Goal: Information Seeking & Learning: Understand process/instructions

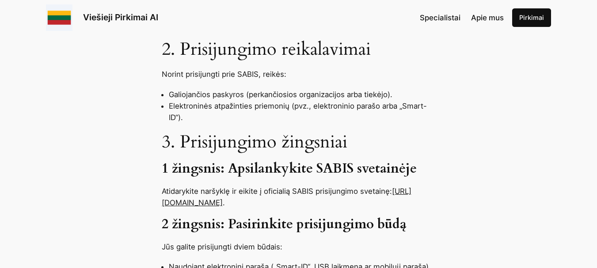
scroll to position [530, 0]
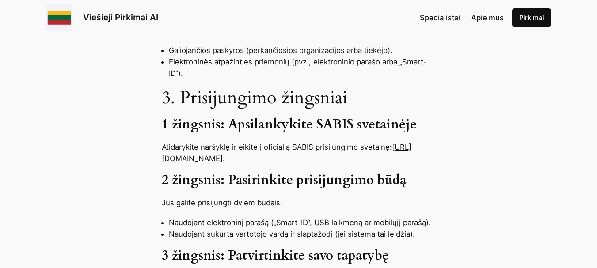
drag, startPoint x: 161, startPoint y: 136, endPoint x: 277, endPoint y: 141, distance: 115.9
click at [277, 141] on p "Atidarykite naršyklę ir eikite į oficialią SABIS prisijungimo svetainę: [URL][D…" at bounding box center [299, 152] width 274 height 23
copy p "[URL][DOMAIN_NAME] ."
click at [419, 141] on p "Atidarykite naršyklę ir eikite į oficialią SABIS prisijungimo svetainę: [URL][D…" at bounding box center [299, 152] width 274 height 23
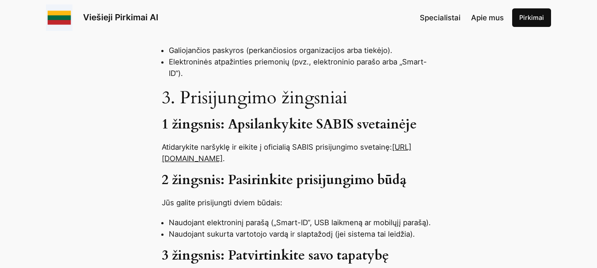
click at [420, 141] on p "Atidarykite naršyklę ir eikite į oficialią SABIS prisijungimo svetainę: [URL][D…" at bounding box center [299, 152] width 274 height 23
drag, startPoint x: 162, startPoint y: 136, endPoint x: 277, endPoint y: 136, distance: 115.4
click at [277, 141] on p "Atidarykite naršyklę ir eikite į oficialią SABIS prisijungimo svetainę: [URL][D…" at bounding box center [299, 152] width 274 height 23
copy p "[URL][DOMAIN_NAME] ."
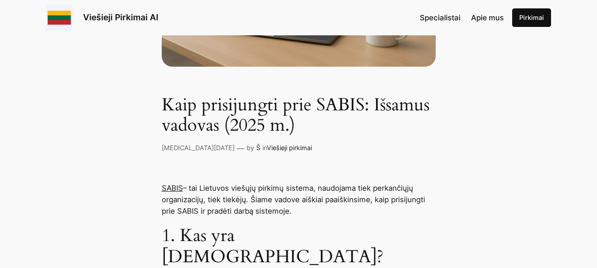
scroll to position [221, 0]
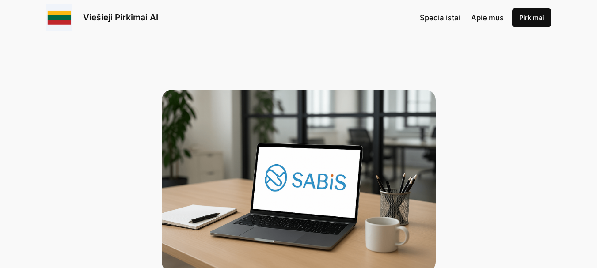
scroll to position [221, 0]
